Goal: Book appointment/travel/reservation

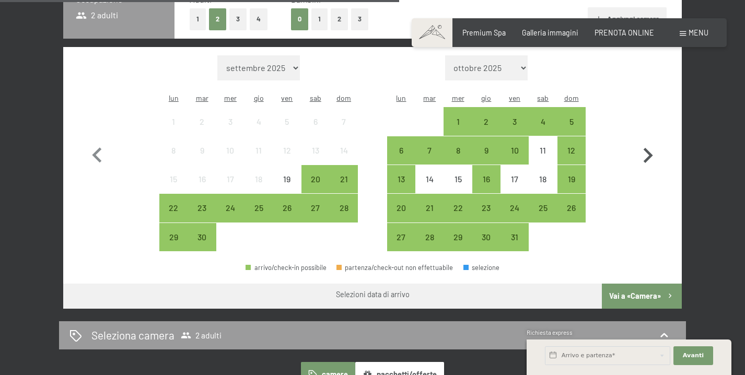
scroll to position [278, 0]
click at [646, 147] on icon "button" at bounding box center [647, 155] width 30 height 30
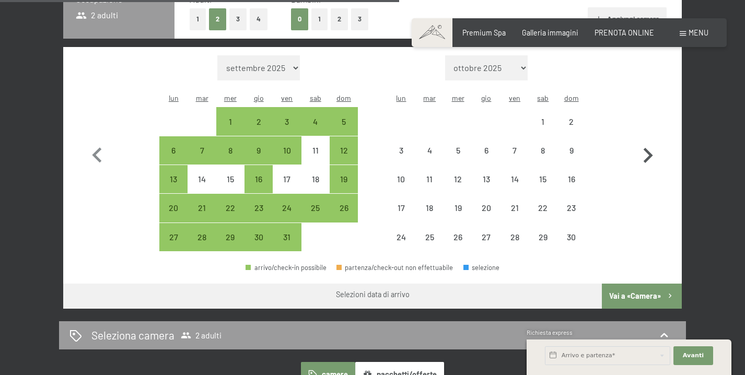
select select "[DATE]"
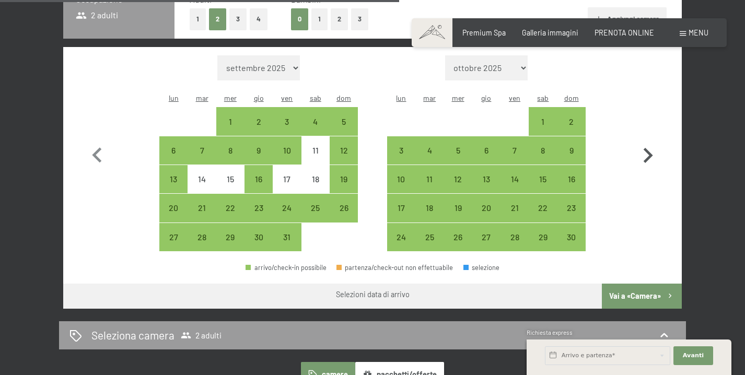
click at [646, 147] on icon "button" at bounding box center [647, 155] width 30 height 30
select select "[DATE]"
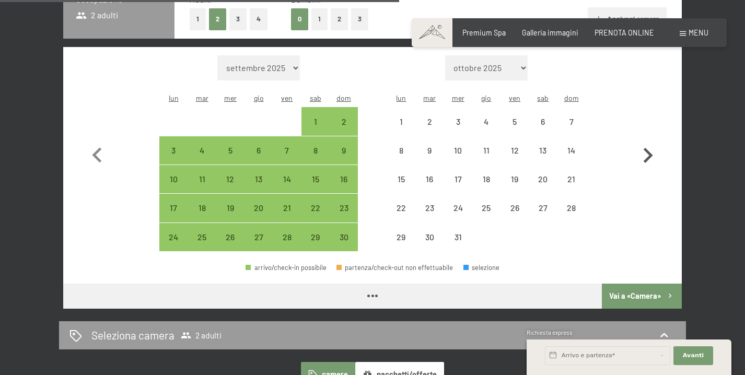
select select "[DATE]"
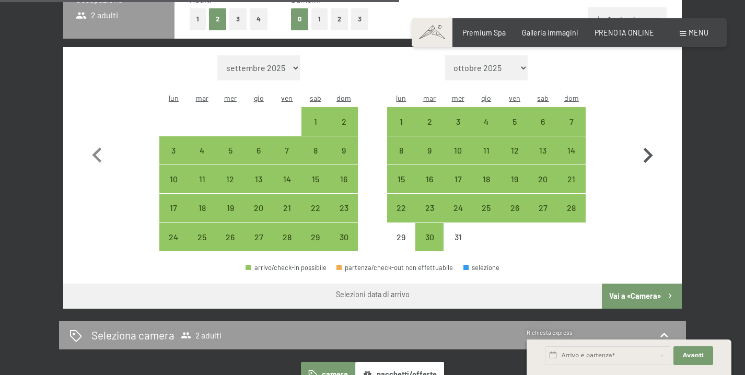
click at [646, 147] on icon "button" at bounding box center [647, 155] width 30 height 30
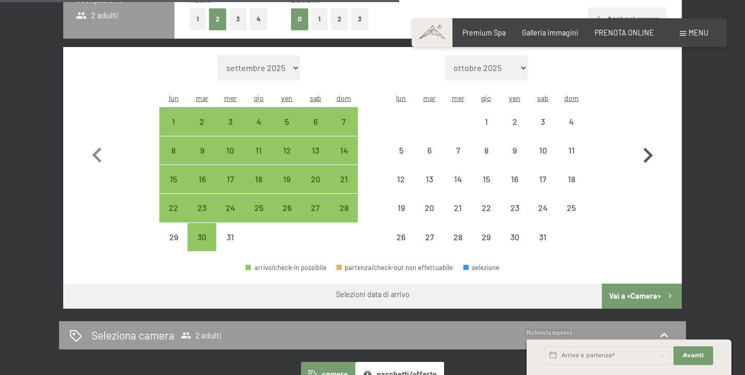
select select "[DATE]"
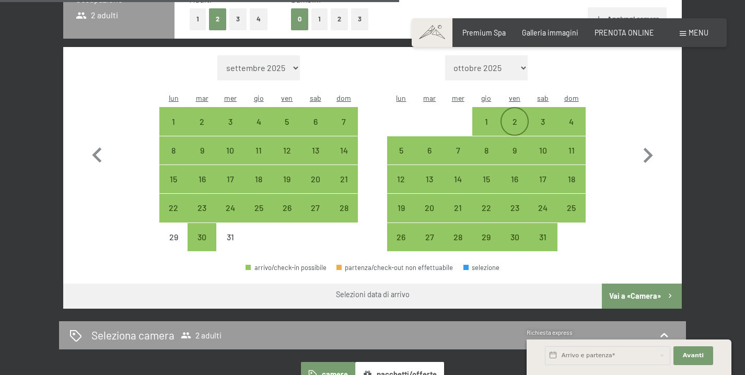
click at [512, 117] on div "2" at bounding box center [514, 130] width 26 height 26
select select "[DATE]"
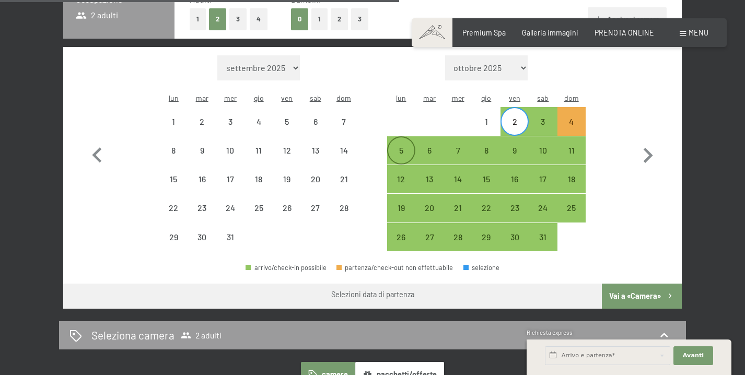
click at [399, 146] on div "5" at bounding box center [401, 159] width 26 height 26
select select "[DATE]"
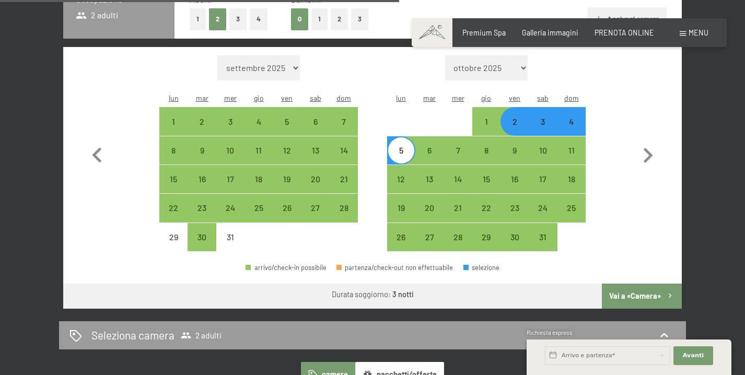
click at [644, 284] on button "Vai a «Camera»" at bounding box center [642, 296] width 80 height 25
select select "[DATE]"
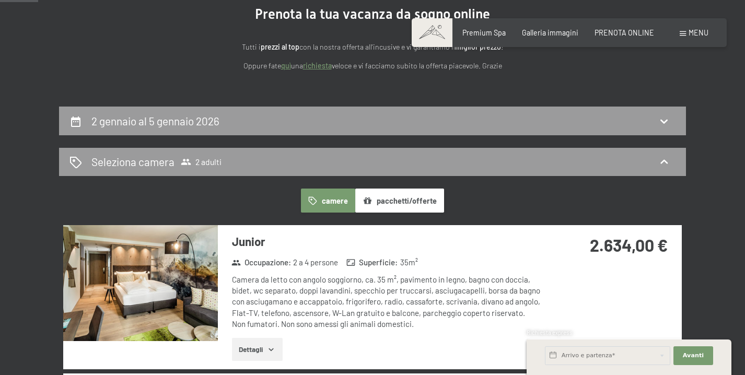
scroll to position [128, 0]
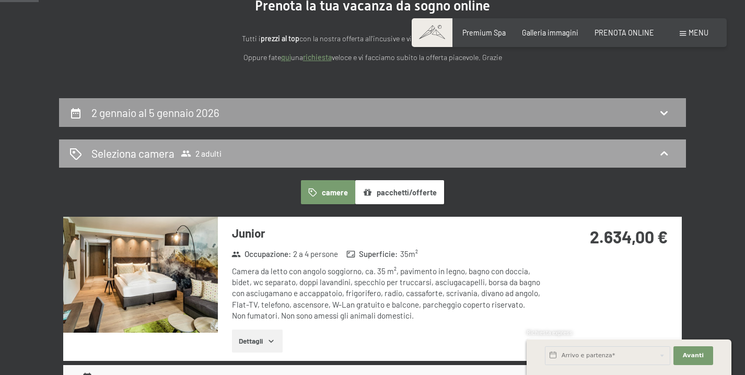
click at [489, 157] on div "Seleziona camera 2 adulti" at bounding box center [372, 153] width 606 height 15
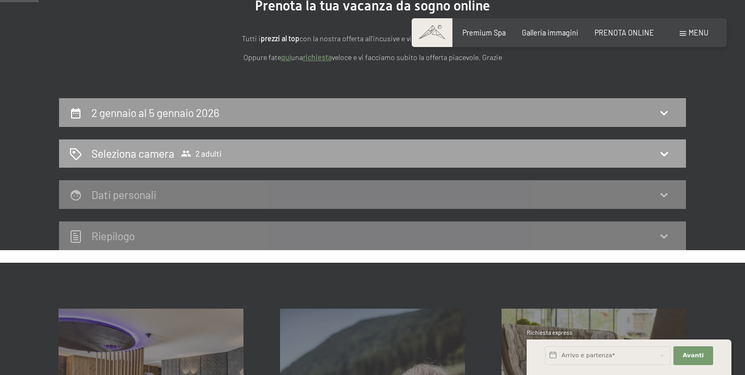
click at [664, 151] on icon at bounding box center [663, 153] width 13 height 13
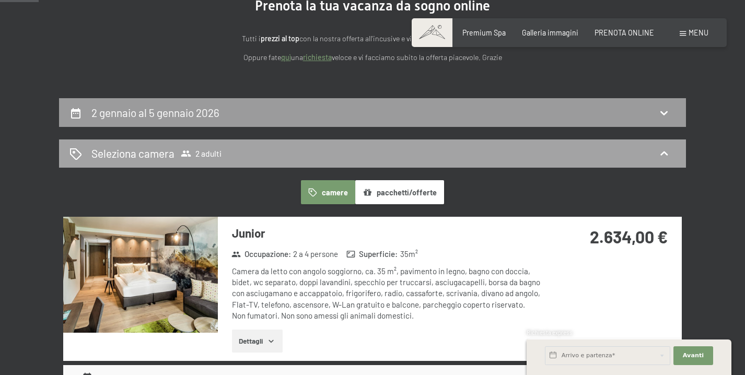
click at [193, 152] on span "2 adulti" at bounding box center [201, 153] width 41 height 10
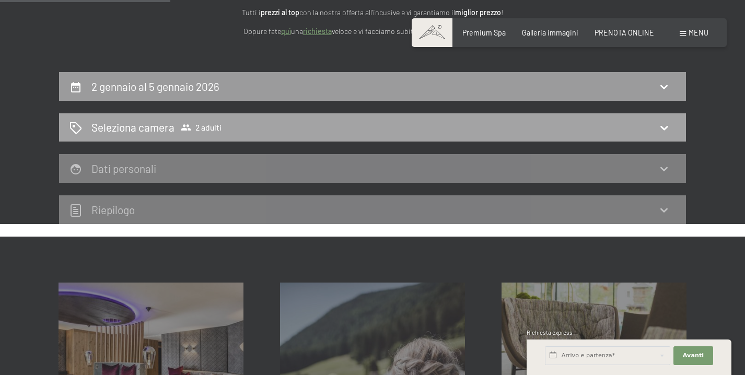
scroll to position [151, 0]
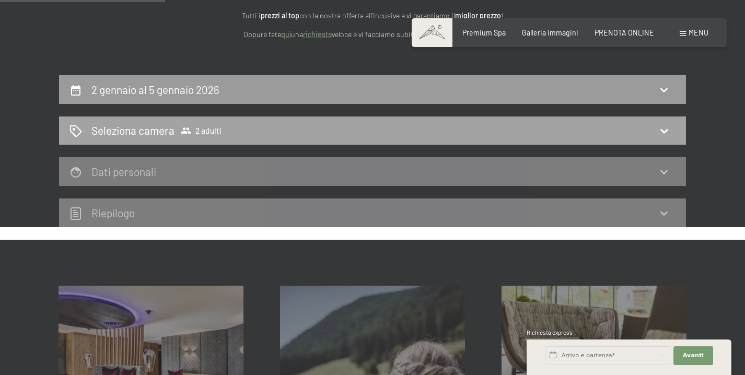
click at [665, 131] on icon at bounding box center [663, 131] width 7 height 4
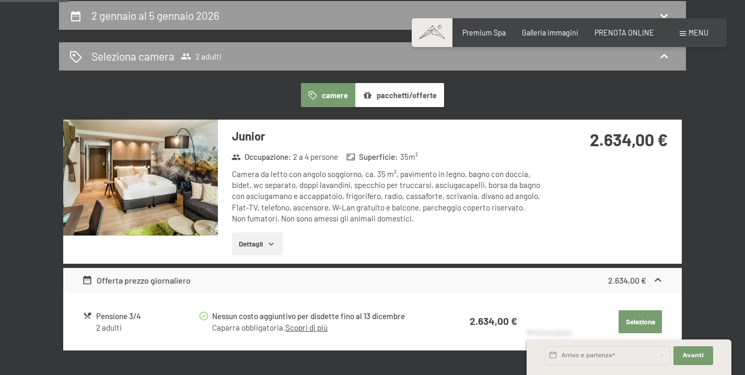
scroll to position [226, 0]
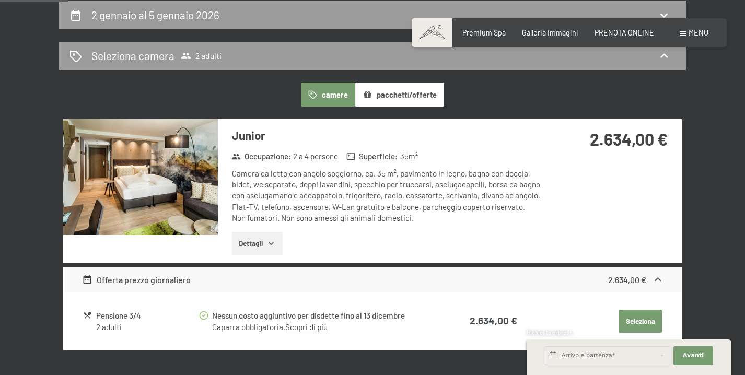
click at [389, 91] on button "pacchetti/offerte" at bounding box center [399, 95] width 89 height 24
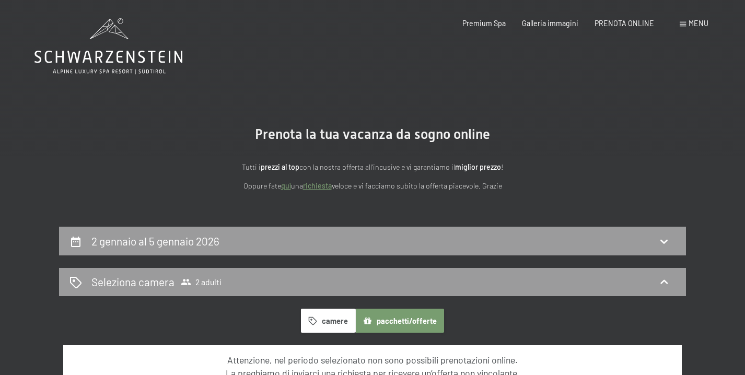
scroll to position [0, 0]
click at [91, 49] on icon at bounding box center [108, 46] width 148 height 56
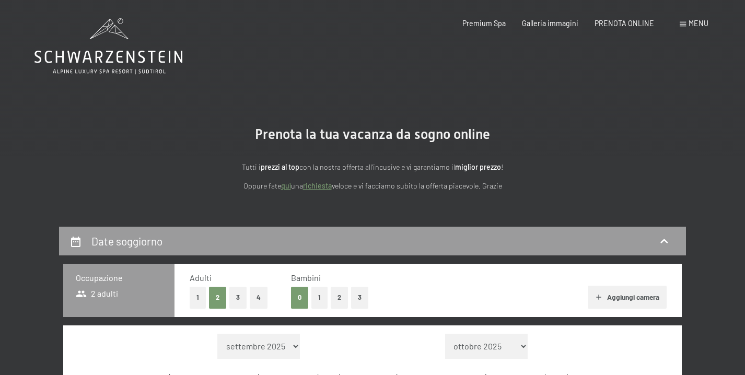
click at [539, 236] on div "Date soggiorno" at bounding box center [372, 240] width 606 height 15
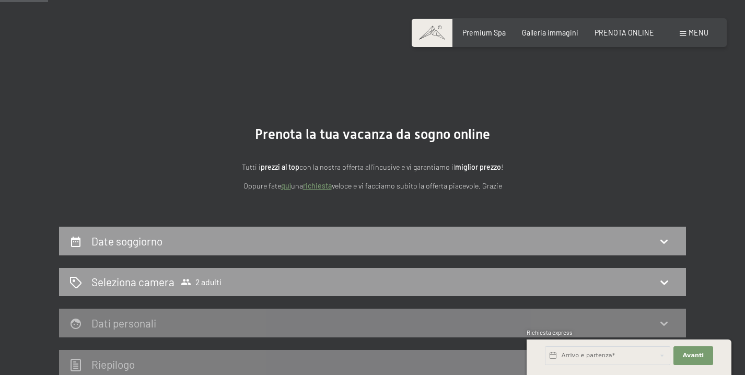
scroll to position [226, 0]
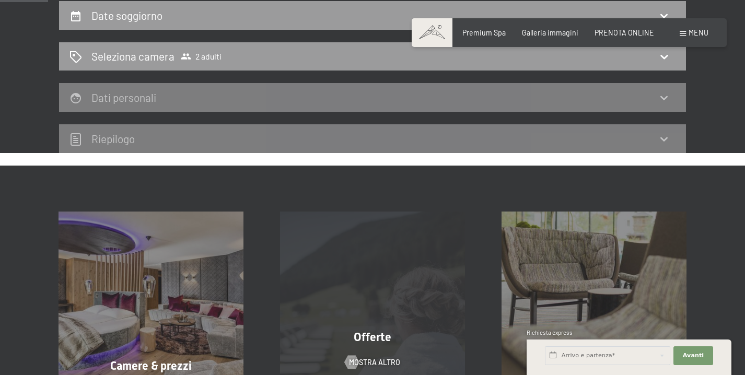
click at [390, 292] on div "Offerte mostra altro" at bounding box center [372, 303] width 221 height 184
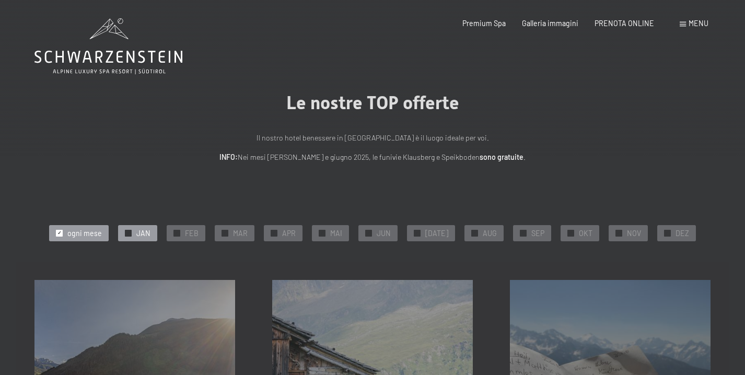
click at [140, 234] on div "✓ JAN" at bounding box center [137, 233] width 39 height 16
